Goal: Information Seeking & Learning: Learn about a topic

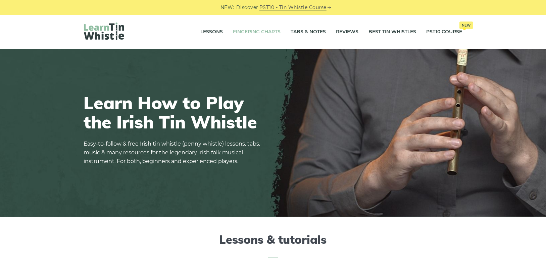
click at [253, 32] on link "Fingering Charts" at bounding box center [257, 32] width 48 height 17
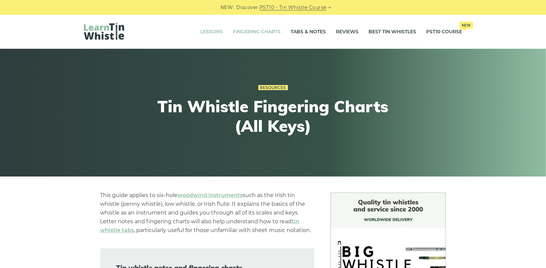
click at [217, 26] on link "Lessons" at bounding box center [212, 32] width 22 height 17
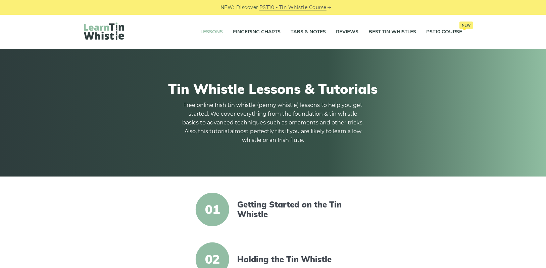
scroll to position [134, 0]
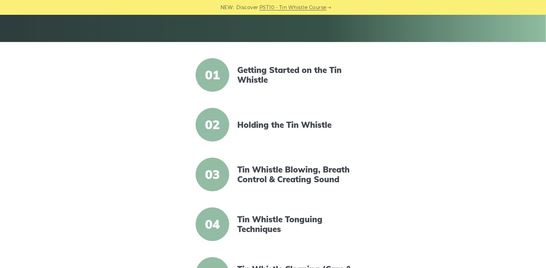
click at [212, 79] on span "01" at bounding box center [213, 75] width 34 height 34
click at [261, 74] on link "Getting Started on the Tin Whistle" at bounding box center [295, 74] width 116 height 19
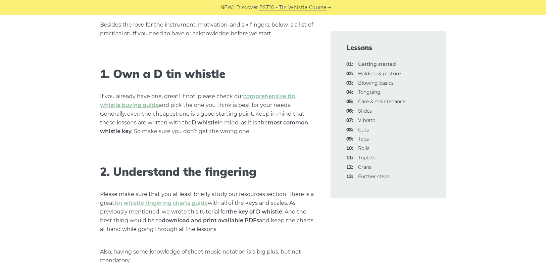
scroll to position [437, 0]
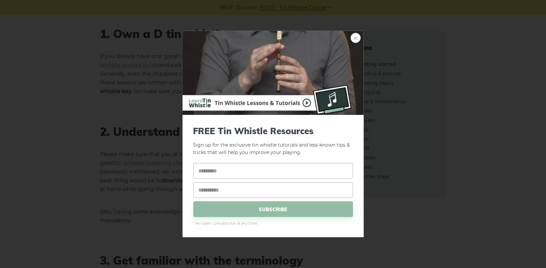
click at [354, 38] on link "×" at bounding box center [356, 38] width 10 height 10
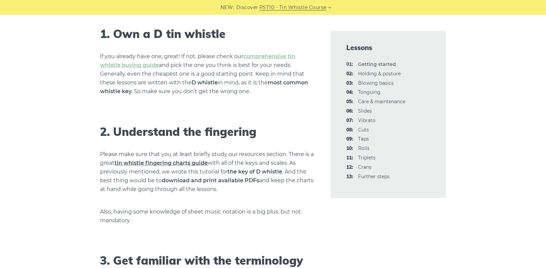
click at [162, 161] on link "tin whistle fingering charts guide" at bounding box center [161, 163] width 93 height 6
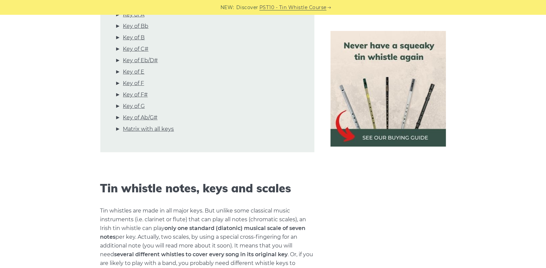
scroll to position [235, 0]
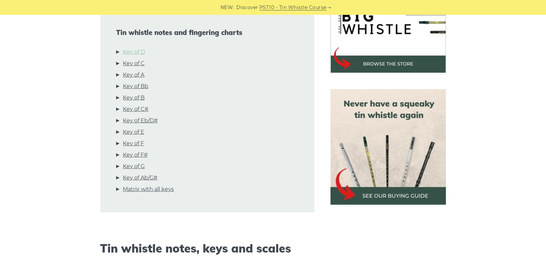
click at [134, 52] on link "Key of D" at bounding box center [134, 52] width 22 height 9
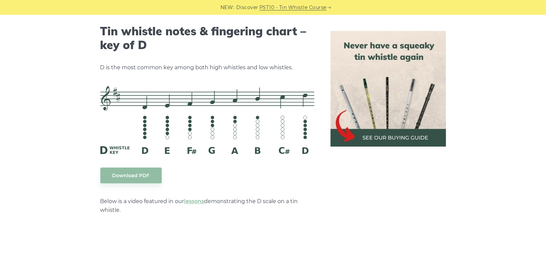
scroll to position [1046, 0]
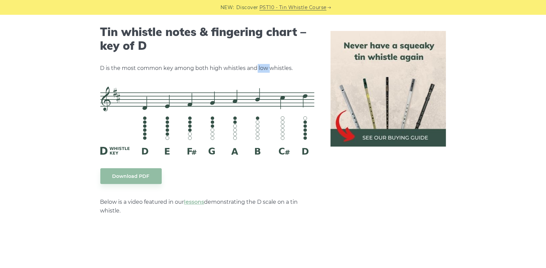
drag, startPoint x: 261, startPoint y: 68, endPoint x: 270, endPoint y: 68, distance: 8.7
click at [270, 68] on p "D is the most common key among both high whistles and low whistles." at bounding box center [207, 68] width 214 height 9
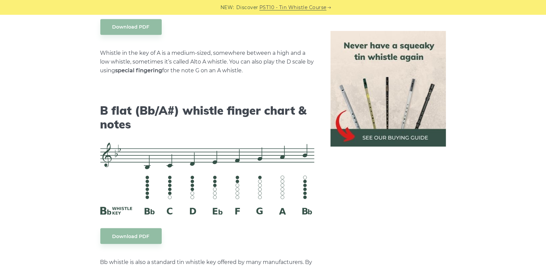
scroll to position [1919, 0]
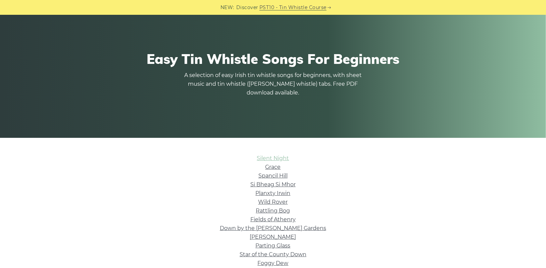
scroll to position [101, 0]
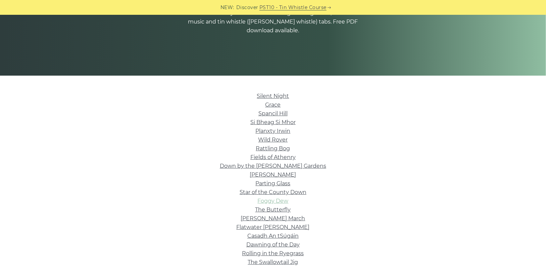
click at [275, 197] on link "Foggy Dew" at bounding box center [273, 200] width 31 height 6
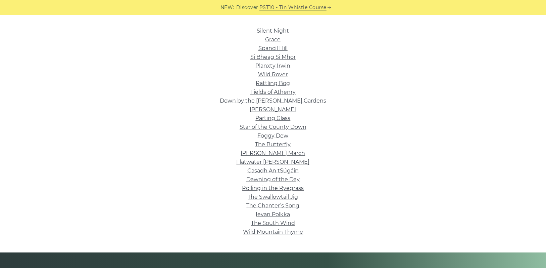
scroll to position [168, 0]
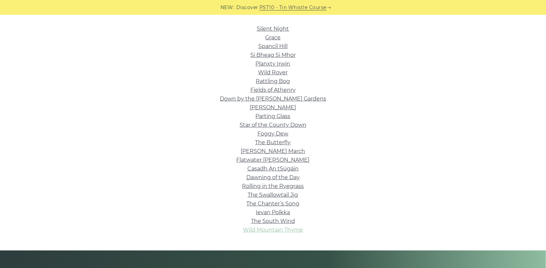
click at [290, 231] on link "Wild Mountain Thyme" at bounding box center [273, 229] width 60 height 6
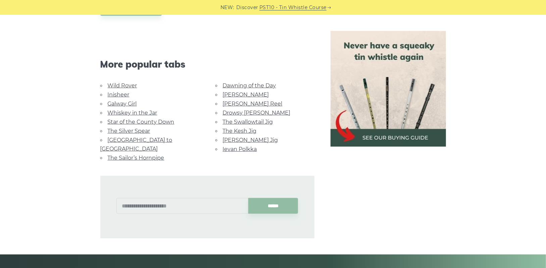
scroll to position [168, 0]
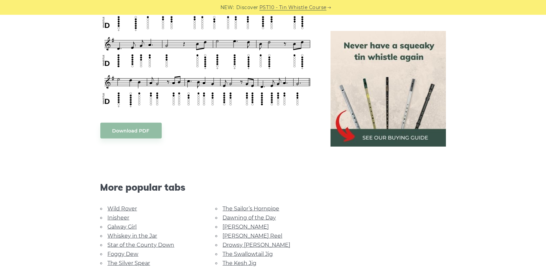
scroll to position [302, 0]
